Goal: Task Accomplishment & Management: Manage account settings

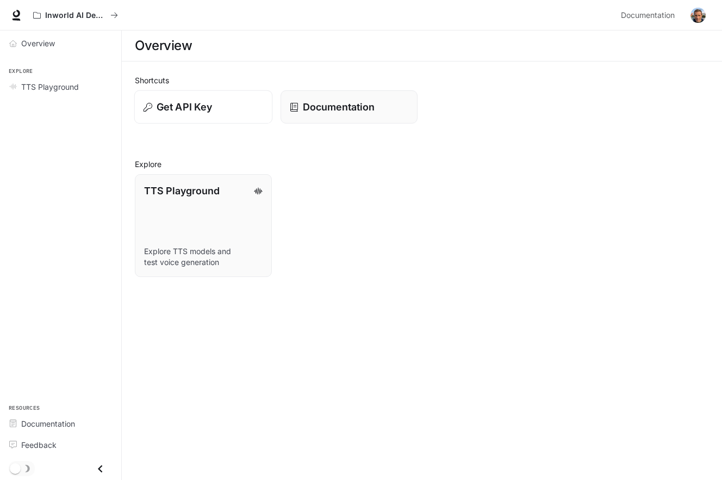
click at [182, 106] on p "Get API Key" at bounding box center [184, 107] width 55 height 15
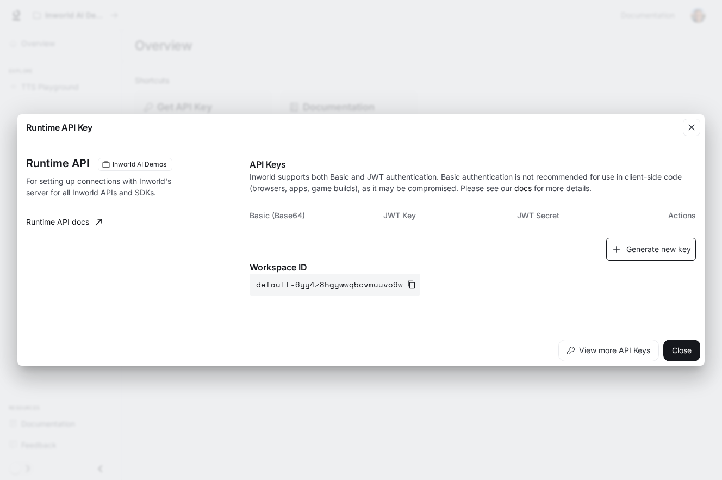
click at [672, 243] on button "Generate new key" at bounding box center [651, 249] width 90 height 23
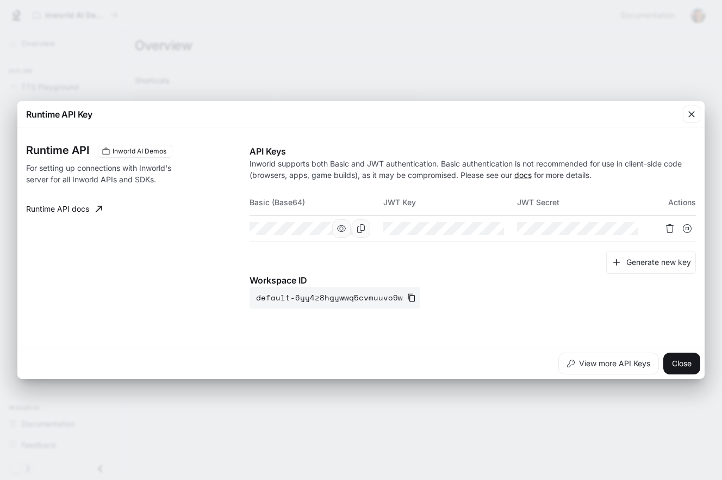
click at [342, 228] on icon "button" at bounding box center [341, 228] width 9 height 9
click at [363, 230] on icon "Copy Basic (Base64)" at bounding box center [361, 228] width 9 height 9
click at [529, 172] on link "docs" at bounding box center [523, 174] width 17 height 9
click at [362, 230] on icon "Copy Basic (Base64)" at bounding box center [361, 228] width 9 height 9
click at [603, 367] on button "View more API Keys" at bounding box center [609, 363] width 101 height 22
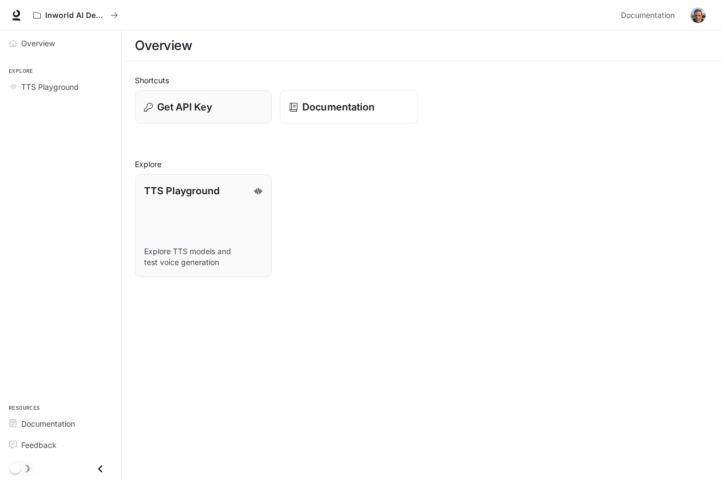
click at [341, 110] on p "Documentation" at bounding box center [338, 107] width 72 height 15
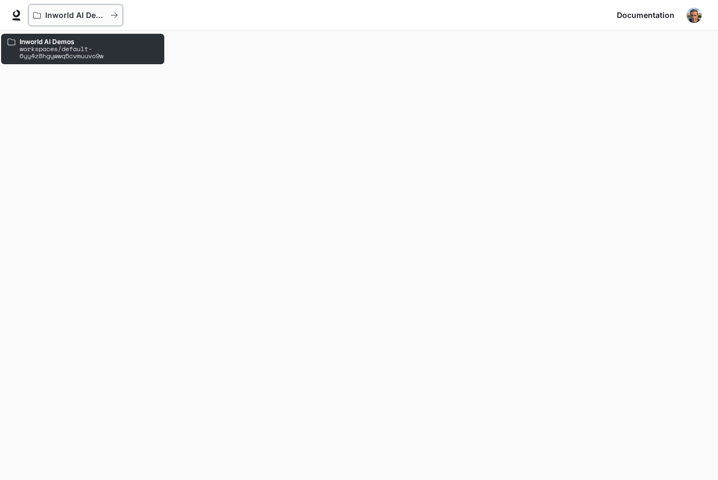
click at [115, 16] on icon "All workspaces" at bounding box center [114, 15] width 8 height 8
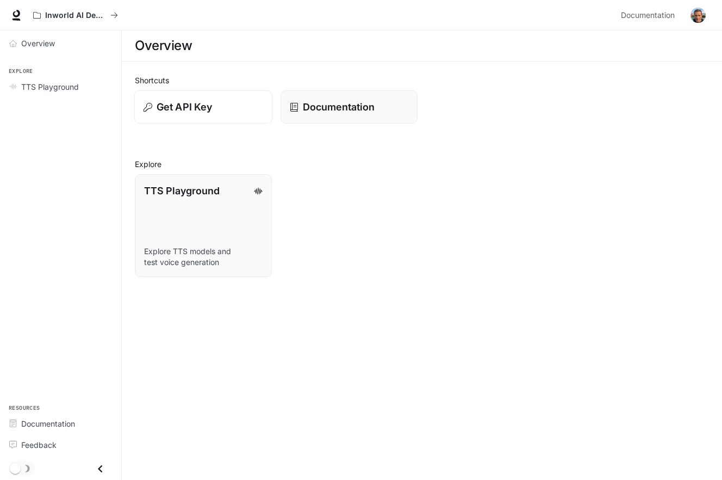
click at [189, 95] on button "Get API Key" at bounding box center [203, 107] width 139 height 34
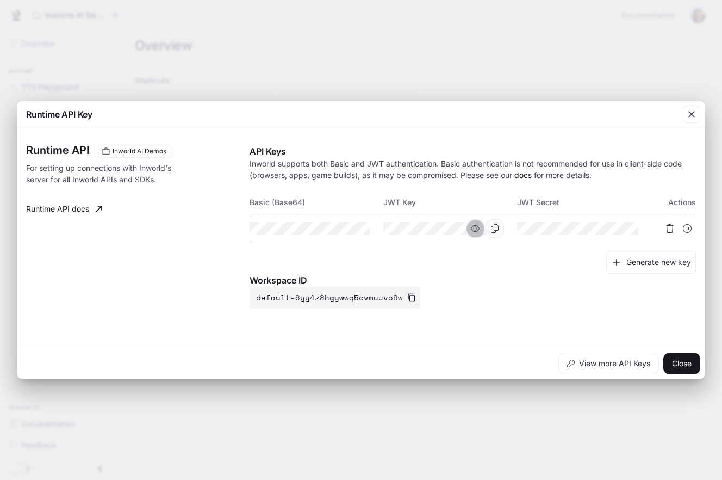
click at [472, 227] on icon "button" at bounding box center [475, 228] width 9 height 7
click at [494, 230] on icon "Copy Key" at bounding box center [495, 228] width 9 height 9
drag, startPoint x: 687, startPoint y: 367, endPoint x: 593, endPoint y: 134, distance: 250.4
click at [687, 367] on button "Close" at bounding box center [682, 363] width 37 height 22
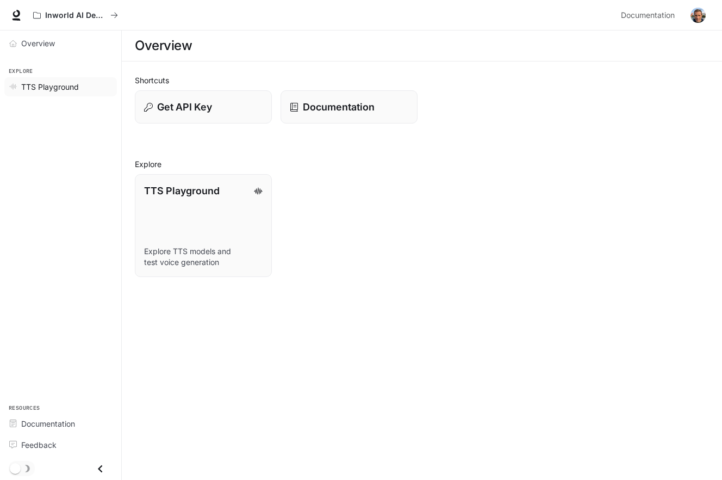
click at [51, 84] on span "TTS Playground" at bounding box center [50, 86] width 58 height 11
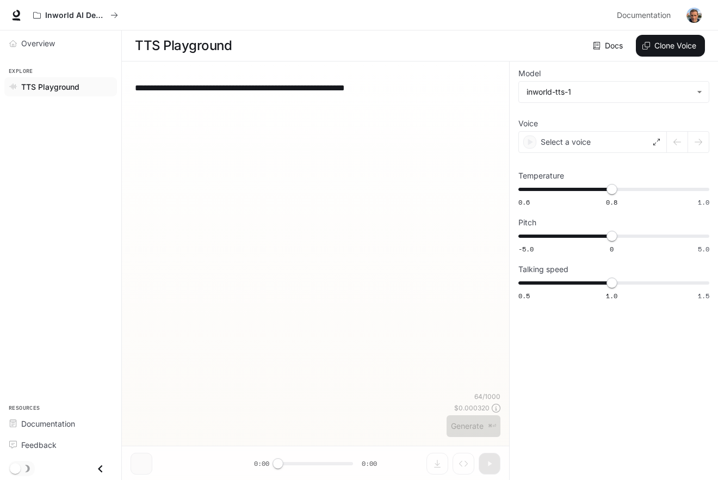
type textarea "**********"
type input "***"
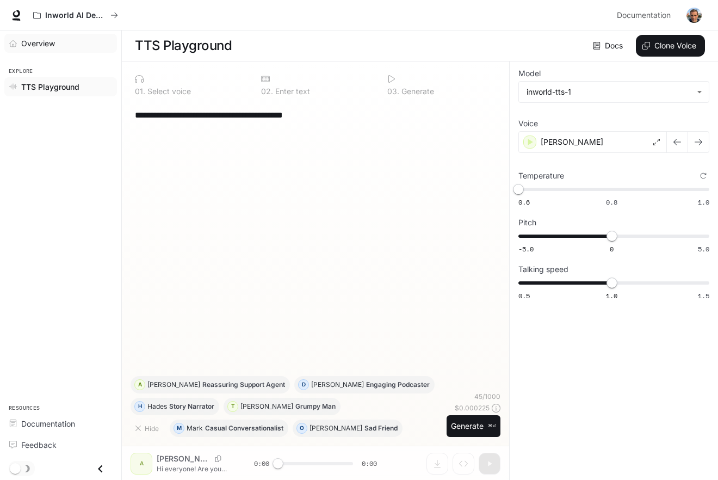
click at [36, 48] on span "Overview" at bounding box center [38, 43] width 34 height 11
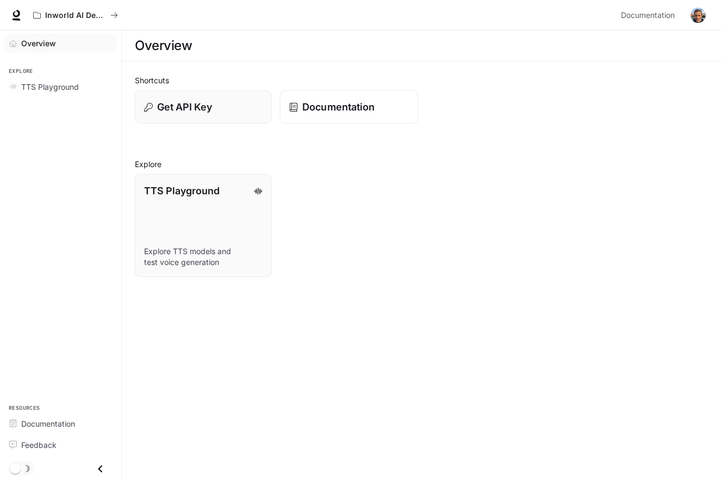
click at [289, 104] on link "Documentation" at bounding box center [349, 107] width 139 height 34
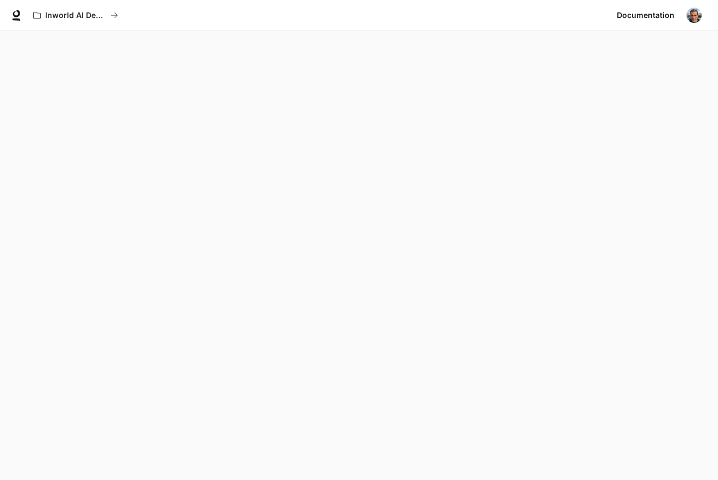
scroll to position [30, 0]
click at [632, 18] on span "Documentation" at bounding box center [646, 16] width 58 height 14
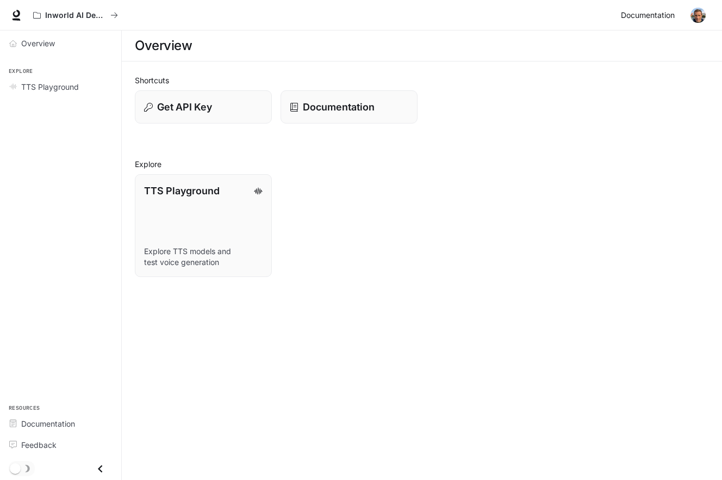
click at [642, 17] on span "Documentation" at bounding box center [648, 16] width 54 height 14
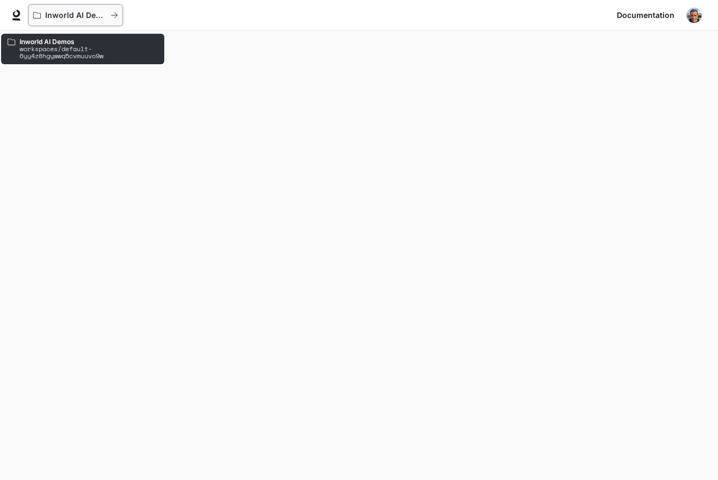
click at [74, 17] on p "Inworld AI Demos" at bounding box center [75, 15] width 61 height 9
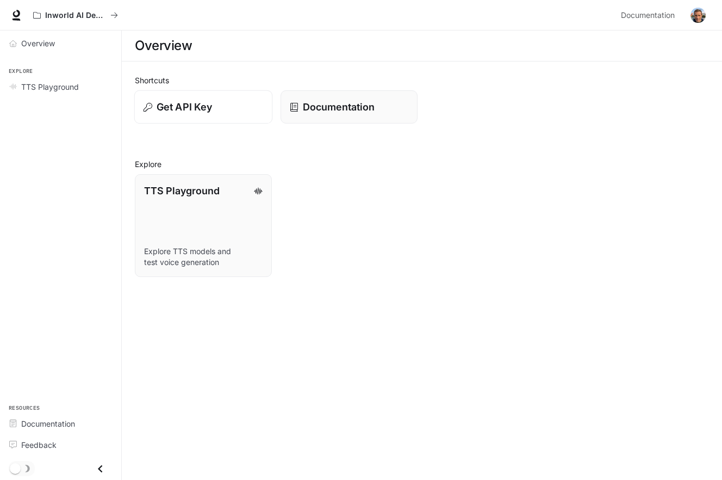
click at [188, 103] on p "Get API Key" at bounding box center [184, 107] width 55 height 15
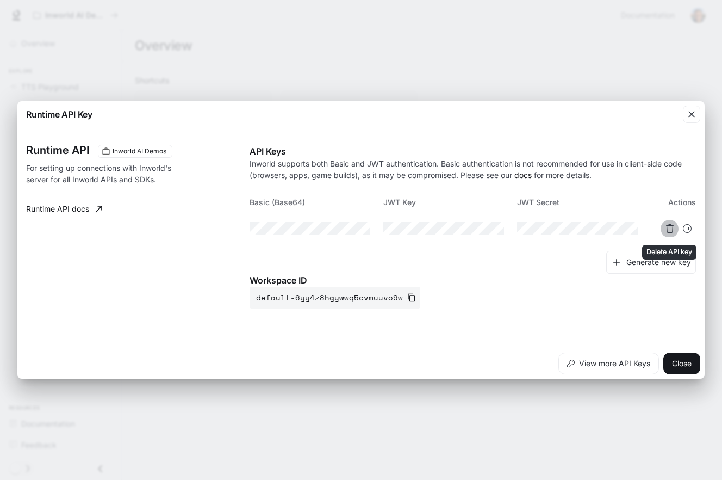
click at [671, 229] on icon "Delete API key" at bounding box center [670, 228] width 9 height 9
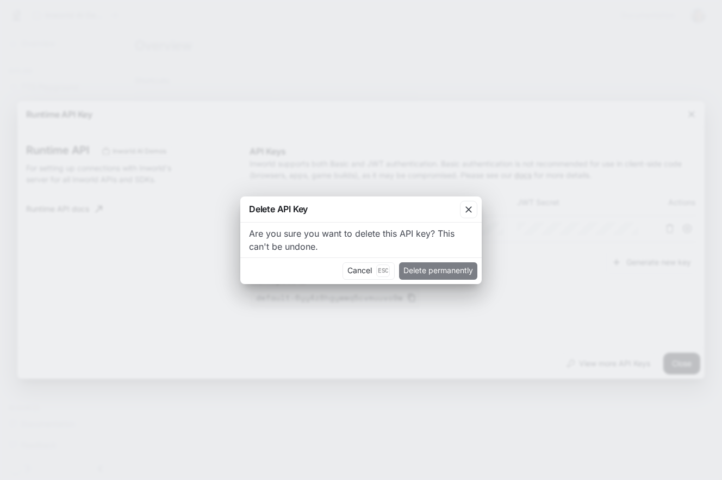
click at [435, 268] on button "Delete permanently" at bounding box center [438, 270] width 78 height 17
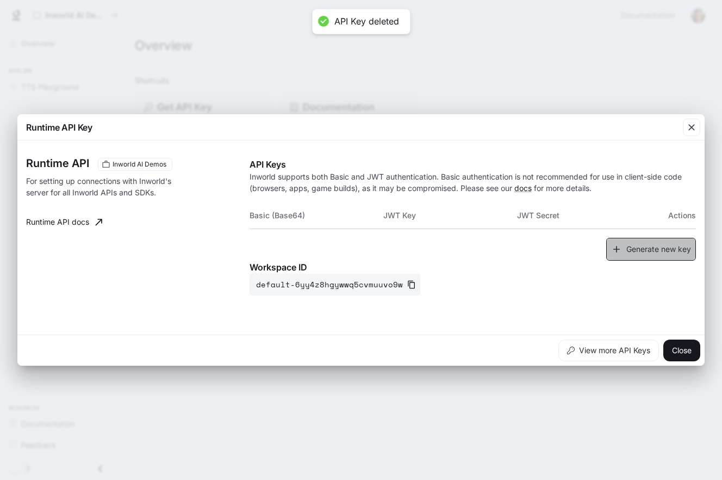
click at [623, 251] on button "Generate new key" at bounding box center [651, 249] width 90 height 23
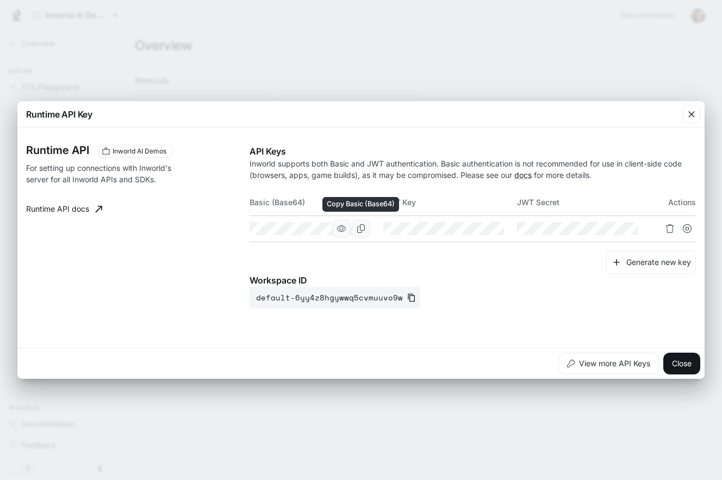
click at [362, 229] on icon "Copy Basic (Base64)" at bounding box center [361, 228] width 9 height 9
